Goal: Check status: Check status

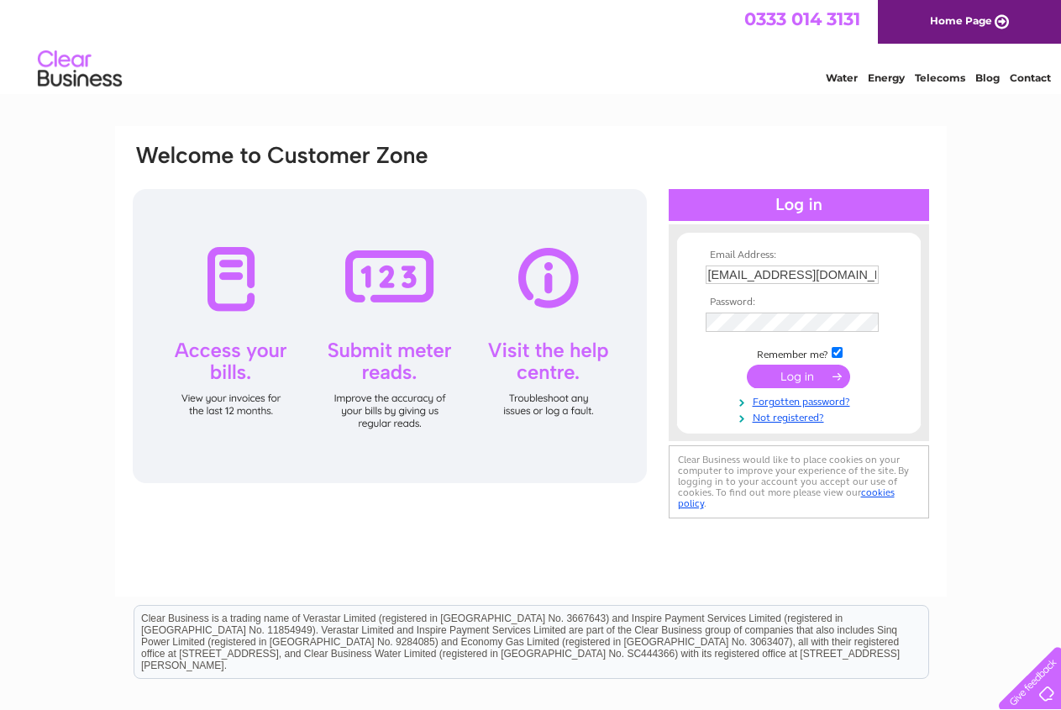
click at [828, 376] on input "submit" at bounding box center [798, 377] width 103 height 24
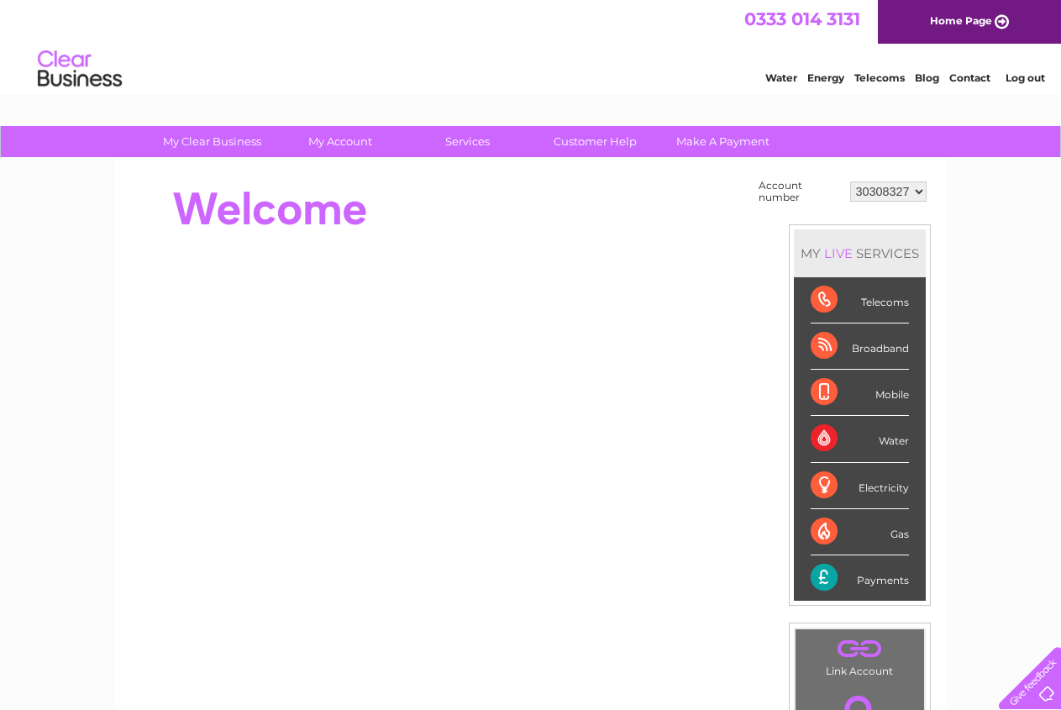
click at [827, 575] on div "Payments" at bounding box center [860, 577] width 98 height 45
click at [881, 580] on div "Payments" at bounding box center [860, 577] width 98 height 45
click at [850, 181] on select "30308327" at bounding box center [888, 191] width 76 height 20
click at [913, 188] on select "30308327" at bounding box center [888, 191] width 76 height 20
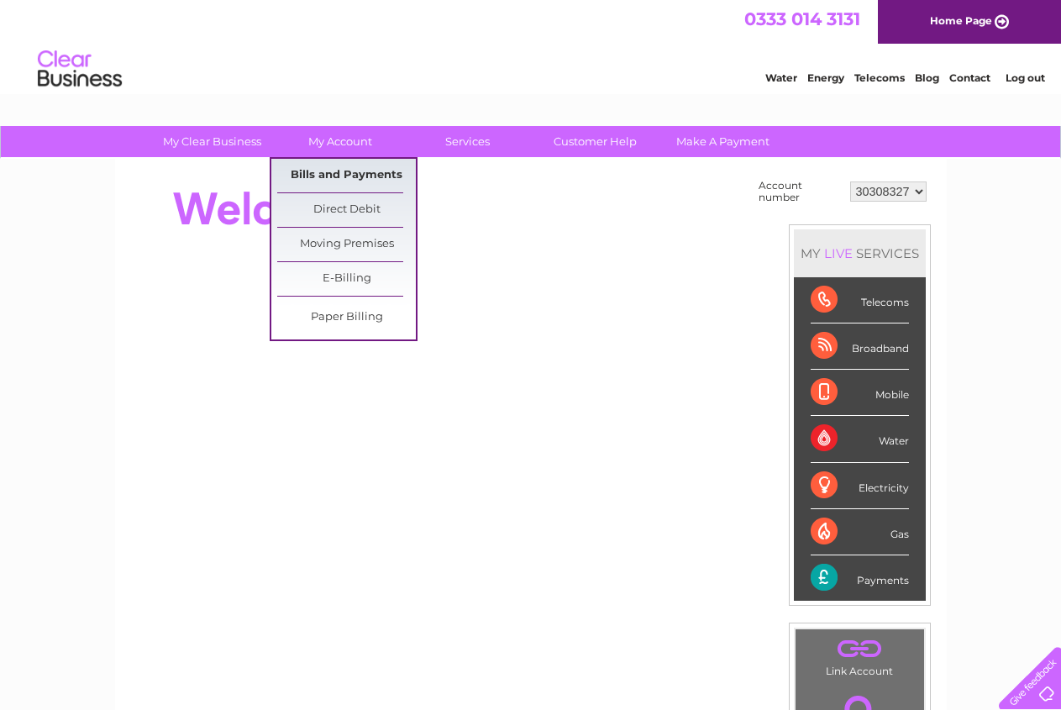
click at [315, 169] on link "Bills and Payments" at bounding box center [346, 176] width 139 height 34
click at [359, 171] on link "Bills and Payments" at bounding box center [346, 176] width 139 height 34
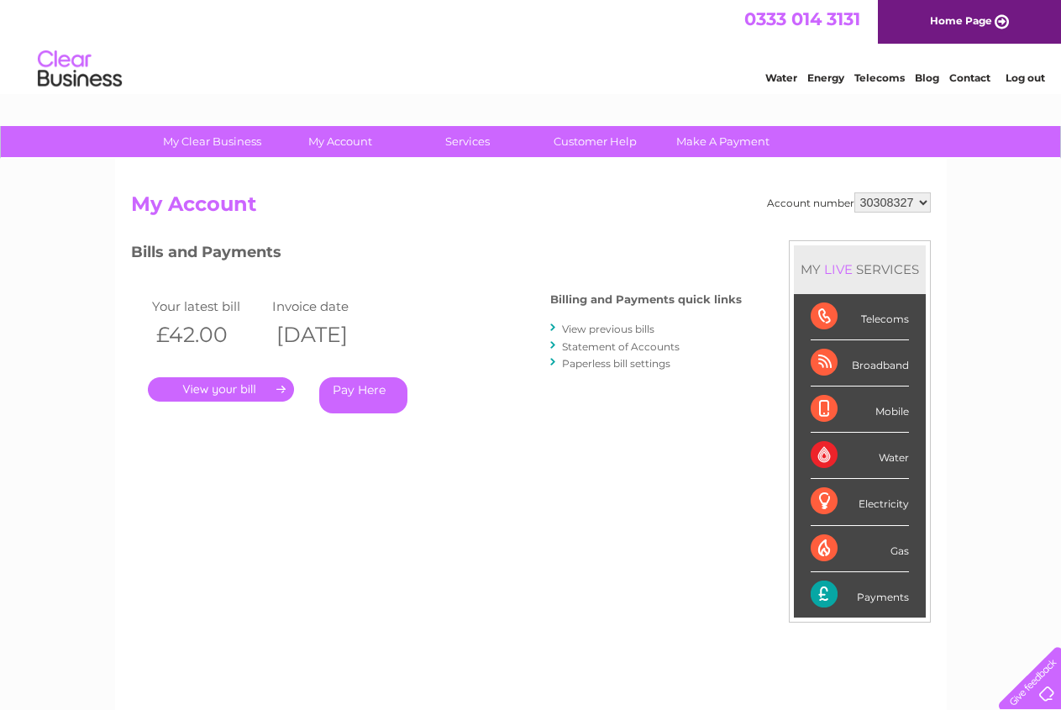
click at [1039, 684] on div at bounding box center [1026, 674] width 69 height 69
click at [225, 387] on link "." at bounding box center [221, 389] width 146 height 24
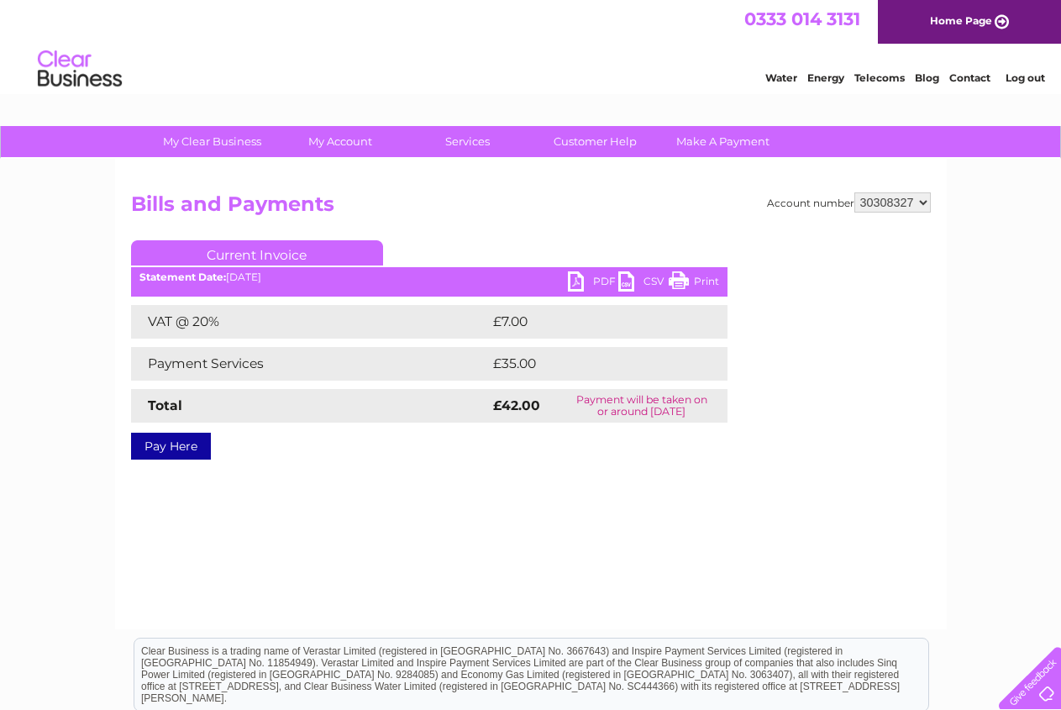
drag, startPoint x: 490, startPoint y: 411, endPoint x: 489, endPoint y: 419, distance: 8.4
click at [489, 419] on td "£42.00" at bounding box center [523, 406] width 68 height 34
click at [571, 393] on td "Payment will be taken on or around 13 October 2025" at bounding box center [641, 406] width 171 height 34
click at [569, 281] on link "PDF" at bounding box center [593, 283] width 50 height 24
